Goal: Transaction & Acquisition: Purchase product/service

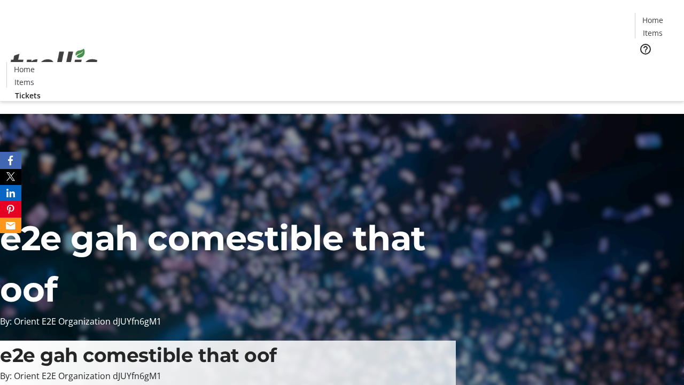
click at [643, 62] on span "Tickets" at bounding box center [656, 67] width 26 height 11
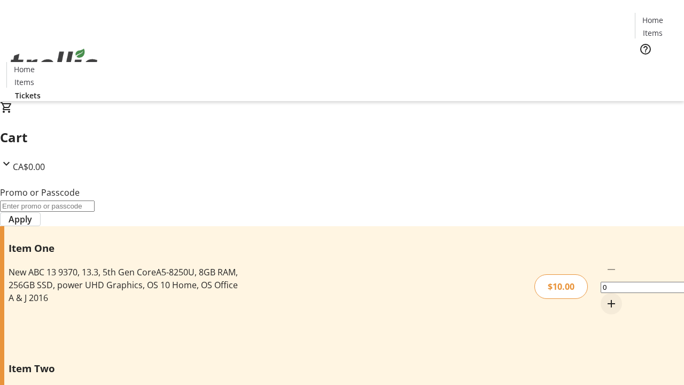
click at [605, 297] on mat-icon "Increment by one" at bounding box center [611, 303] width 13 height 13
type input "1"
